Goal: Transaction & Acquisition: Purchase product/service

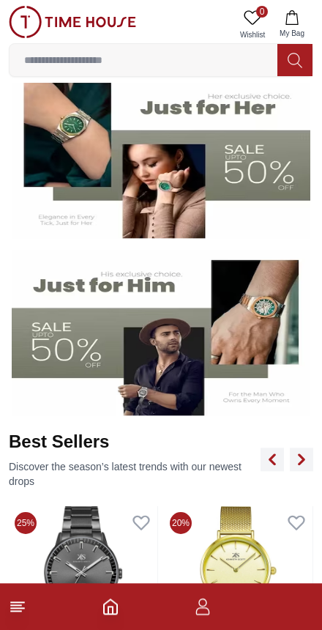
scroll to position [252, 0]
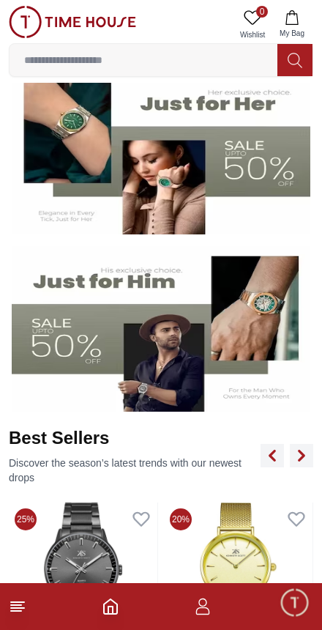
click at [194, 335] on img at bounding box center [161, 329] width 299 height 166
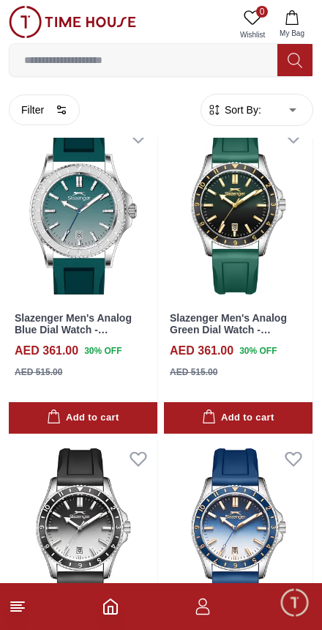
scroll to position [2787, 0]
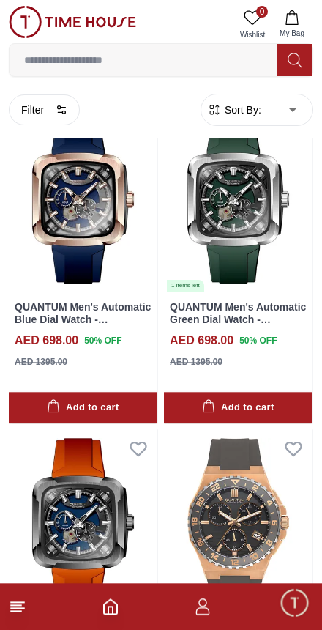
scroll to position [3945, 0]
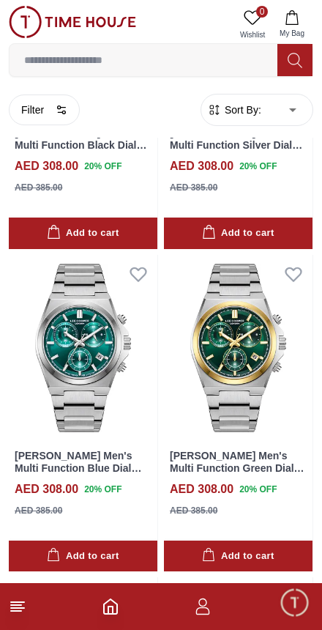
scroll to position [17038, 0]
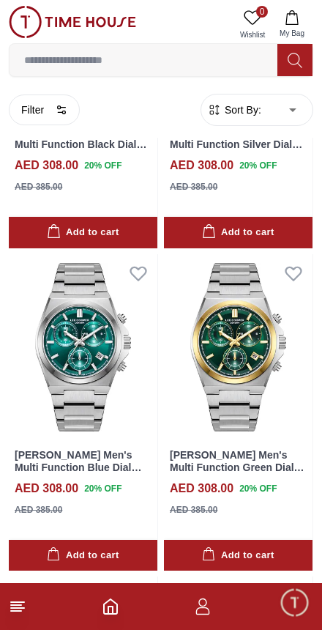
click at [64, 108] on icon "button" at bounding box center [63, 108] width 4 height 0
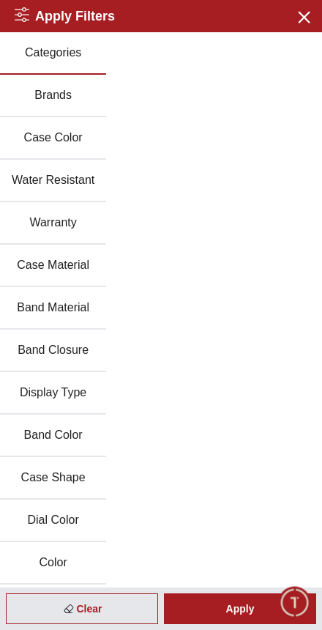
click at [77, 92] on button "Brands" at bounding box center [53, 96] width 106 height 43
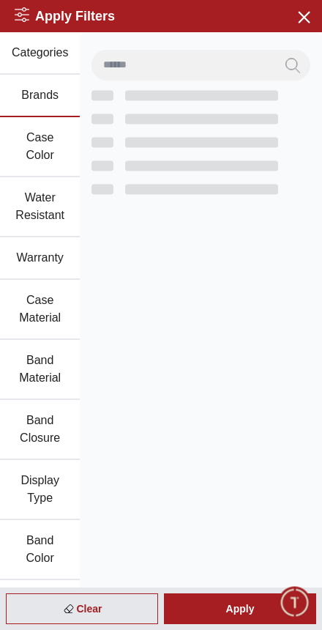
scroll to position [2307, 0]
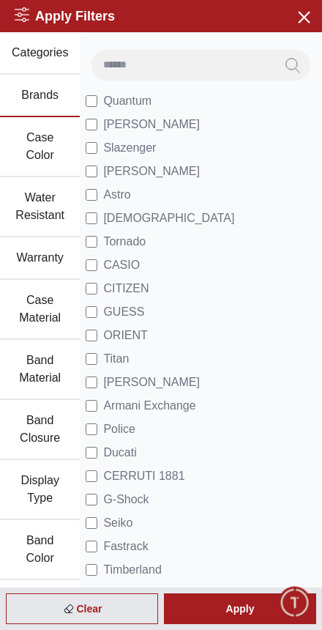
click at [166, 242] on li "Tornado" at bounding box center [201, 241] width 231 height 23
click at [122, 237] on span "Tornado" at bounding box center [124, 242] width 43 height 18
click at [248, 607] on div "Apply" at bounding box center [240, 609] width 152 height 31
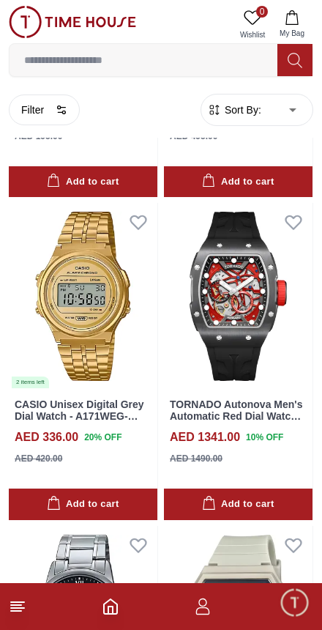
scroll to position [617, 0]
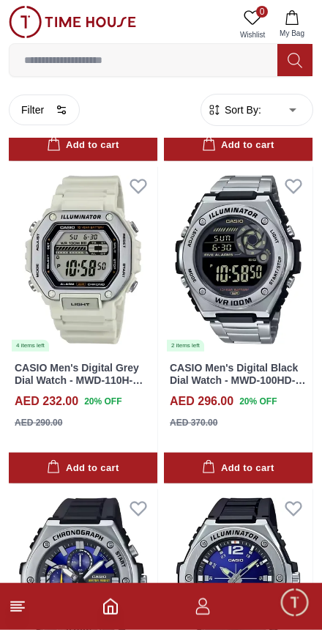
scroll to position [8729, 0]
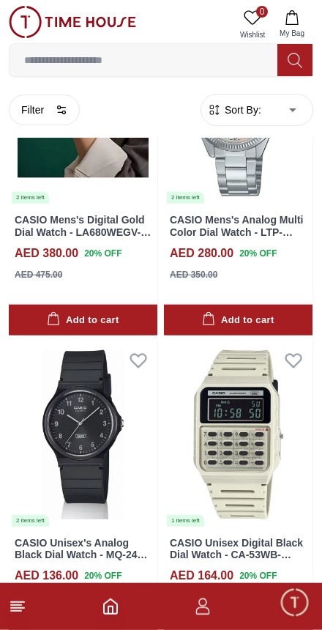
scroll to position [29228, 0]
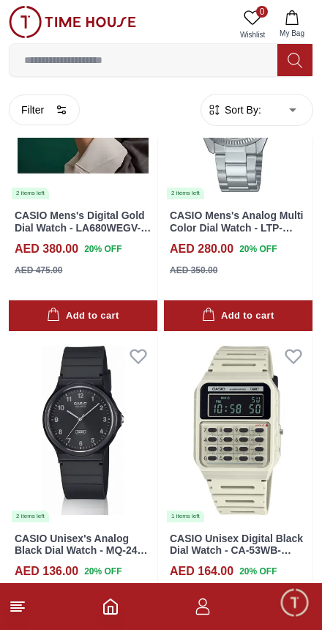
click at [55, 114] on button "Filter" at bounding box center [44, 110] width 71 height 31
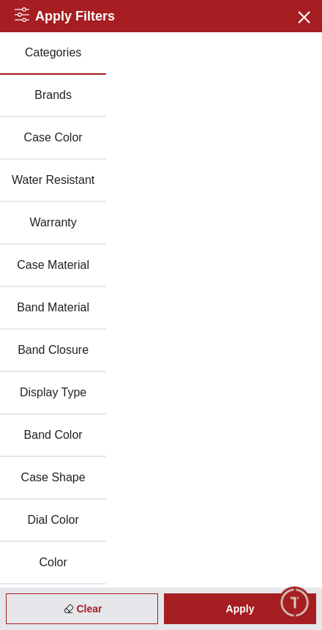
click at [72, 104] on button "Brands" at bounding box center [53, 96] width 106 height 43
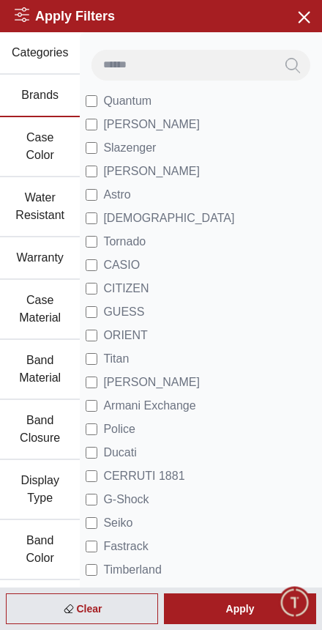
click at [237, 601] on div "Apply" at bounding box center [240, 609] width 152 height 31
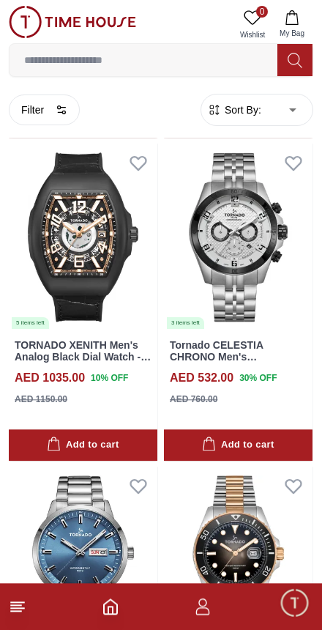
scroll to position [674, 0]
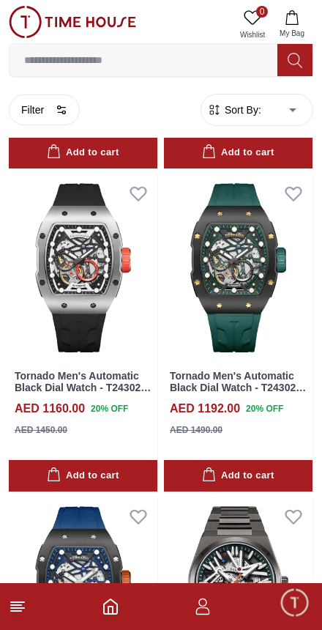
scroll to position [3501, 0]
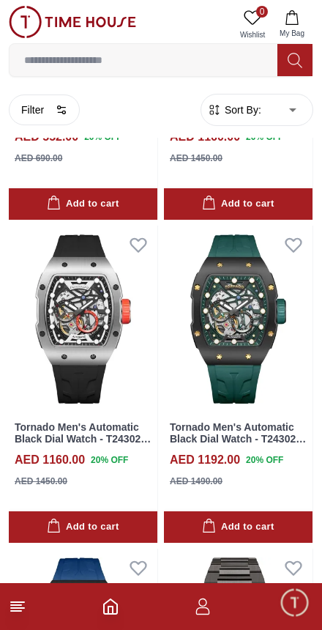
click at [260, 301] on img at bounding box center [238, 319] width 149 height 186
